Goal: Transaction & Acquisition: Purchase product/service

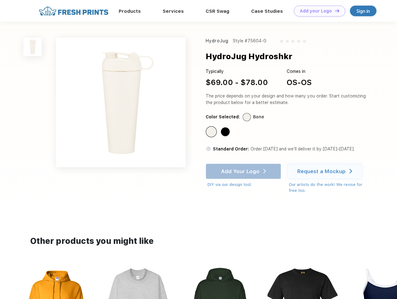
click at [317, 11] on link "Add your Logo Design Tool" at bounding box center [319, 11] width 51 height 11
click at [0, 0] on div "Design Tool" at bounding box center [0, 0] width 0 height 0
click at [334, 11] on link "Add your Logo Design Tool" at bounding box center [319, 11] width 51 height 11
click at [33, 47] on img at bounding box center [32, 47] width 18 height 18
click at [212, 132] on div "Standard Color" at bounding box center [211, 131] width 9 height 9
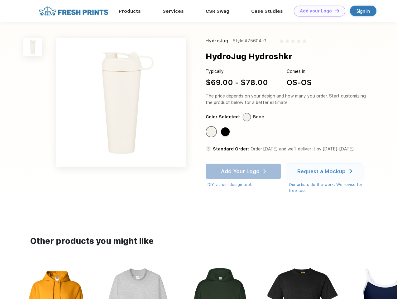
click at [226, 132] on div "Standard Color" at bounding box center [225, 131] width 9 height 9
click at [244, 171] on div "Add Your Logo DIY via our design tool. Ah shoot! This product isn't up in our d…" at bounding box center [243, 176] width 75 height 24
click at [326, 171] on div "Request a Mockup" at bounding box center [321, 171] width 48 height 6
